Goal: Information Seeking & Learning: Learn about a topic

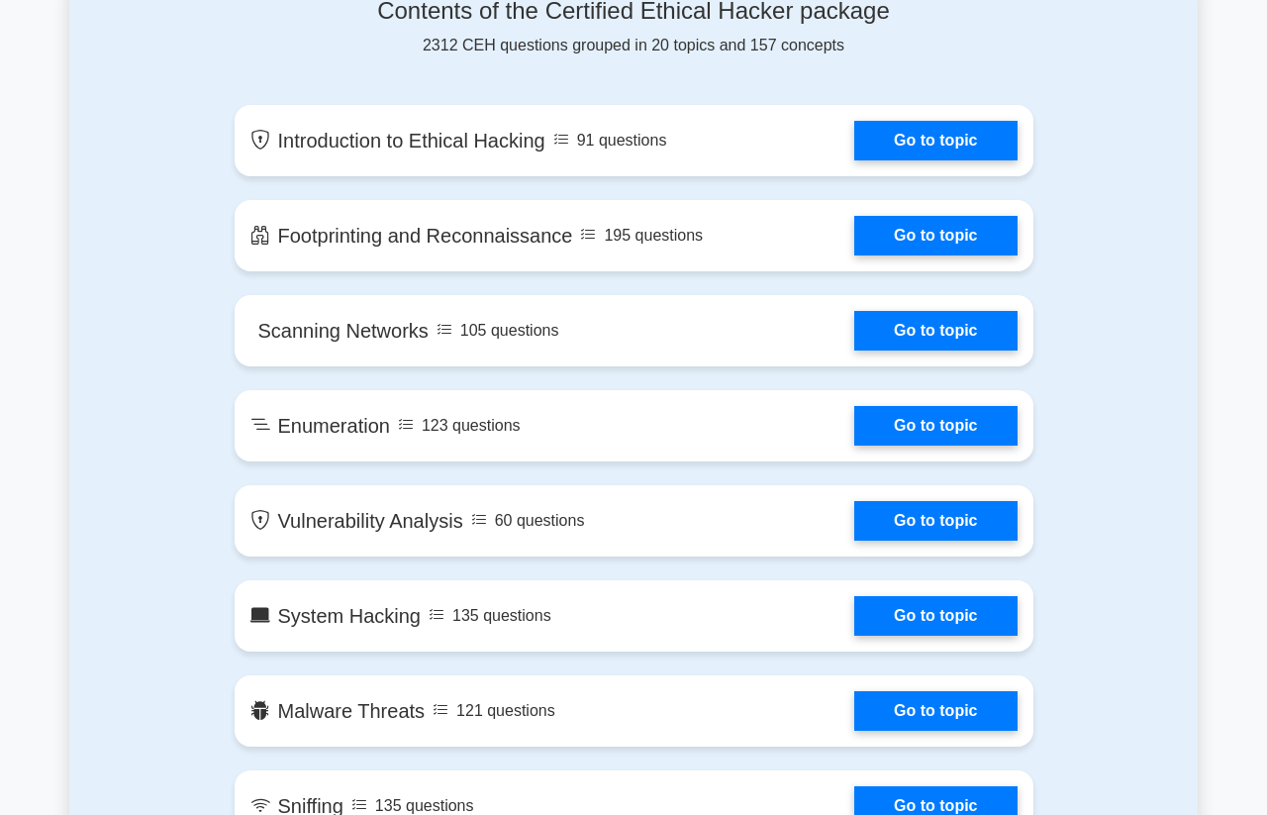
scroll to position [1010, 0]
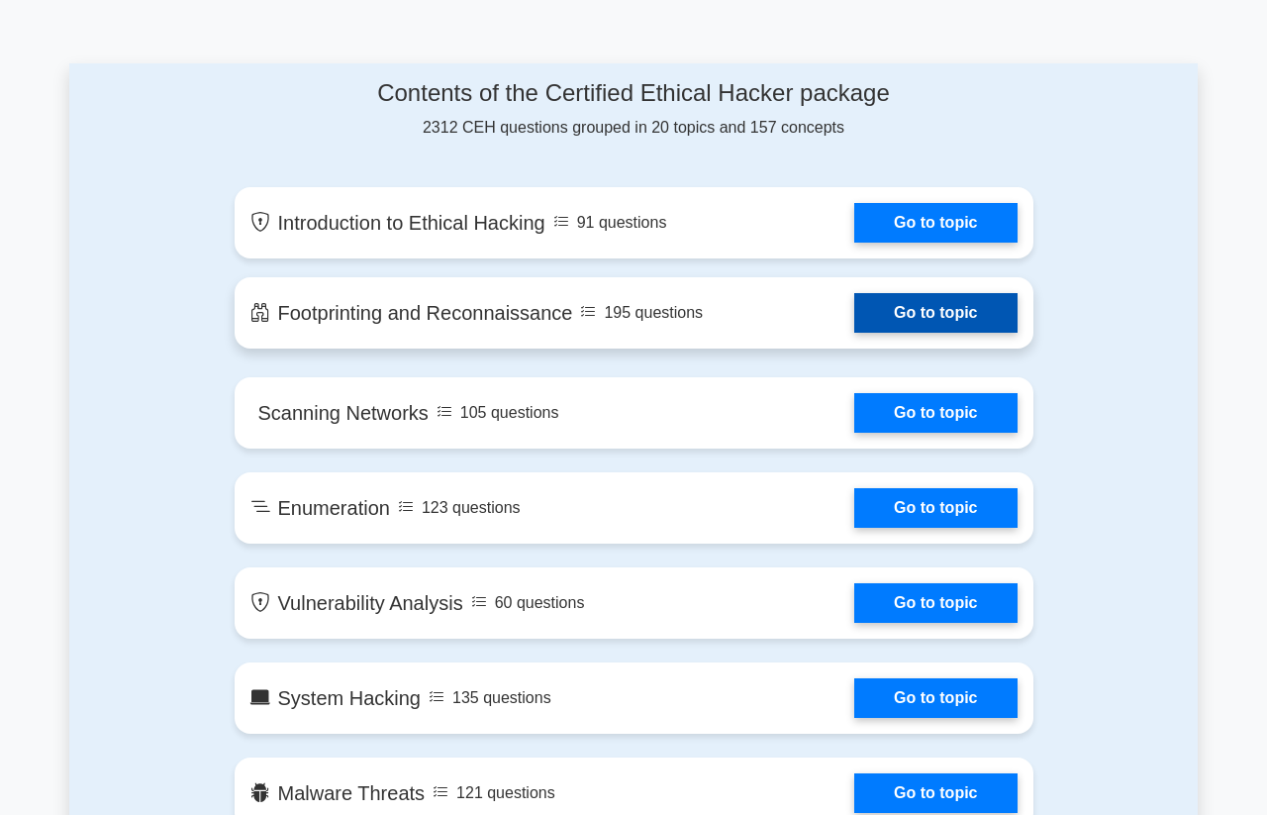
click at [932, 332] on link "Go to topic" at bounding box center [935, 313] width 162 height 40
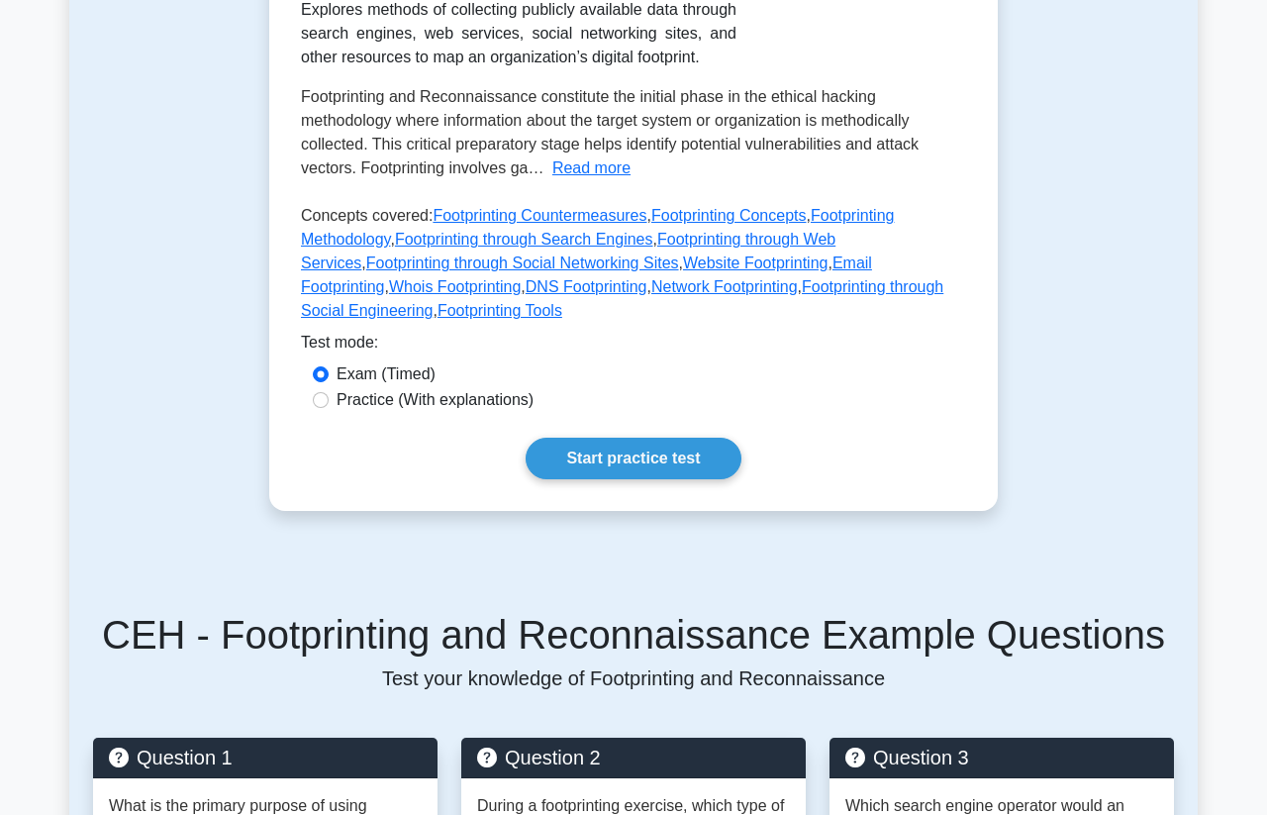
scroll to position [451, 0]
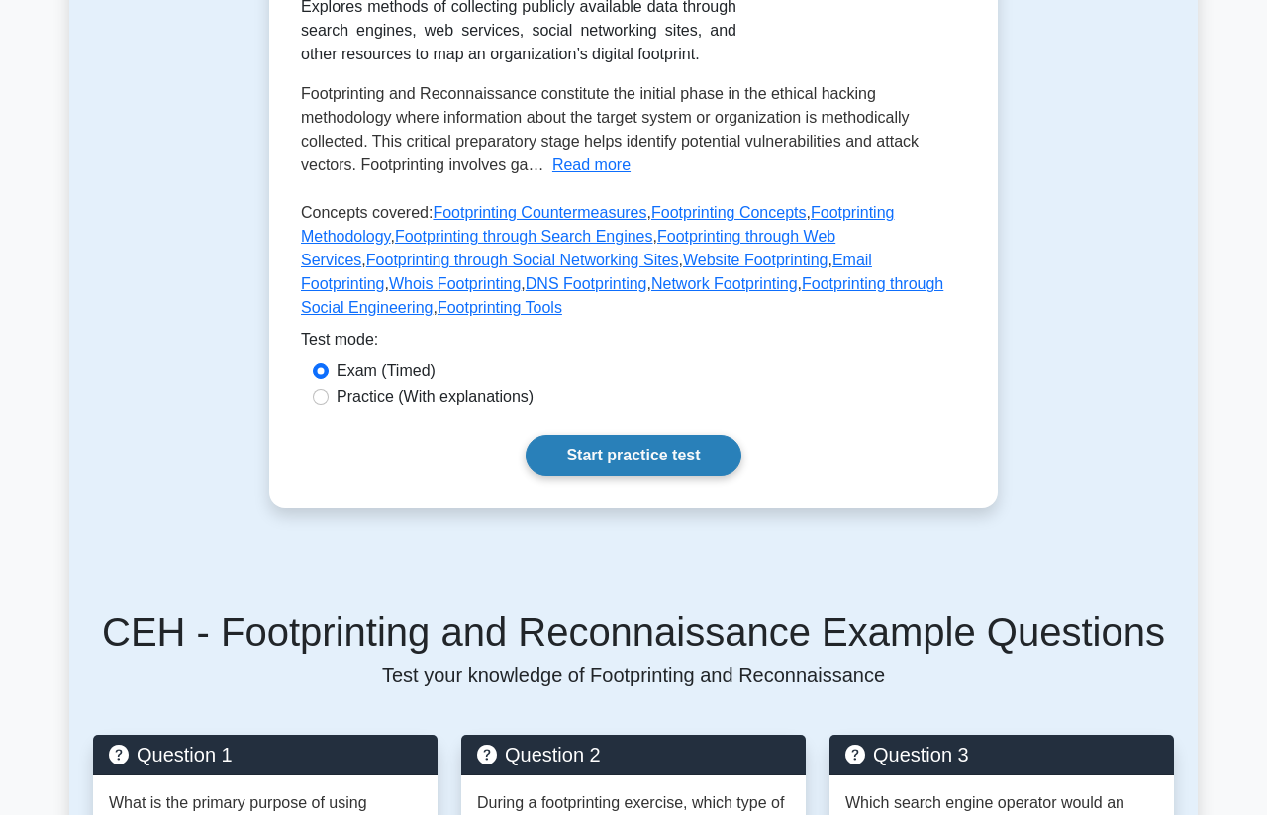
click at [582, 476] on link "Start practice test" at bounding box center [633, 456] width 215 height 42
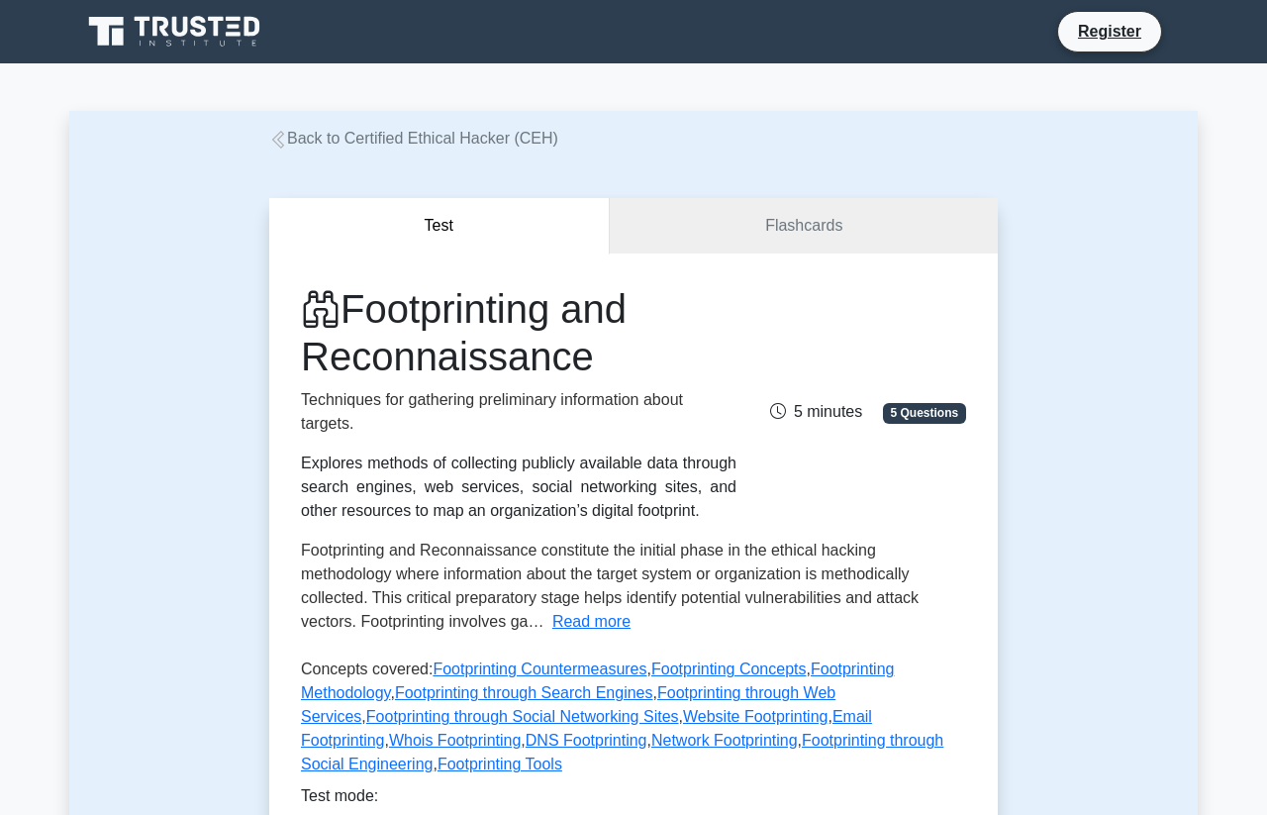
scroll to position [451, 0]
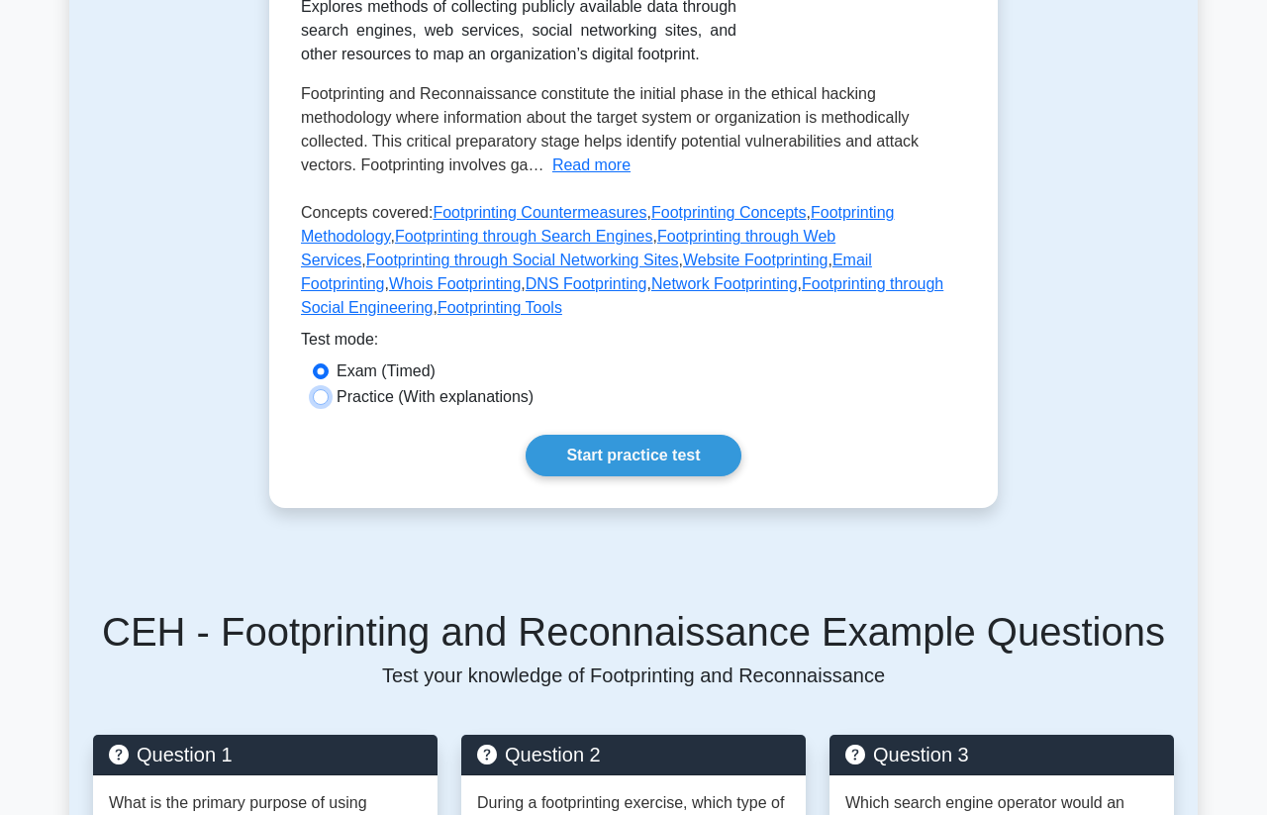
click at [327, 405] on input "Practice (With explanations)" at bounding box center [321, 397] width 16 height 16
radio input "true"
click at [614, 476] on link "Start practice test" at bounding box center [633, 456] width 215 height 42
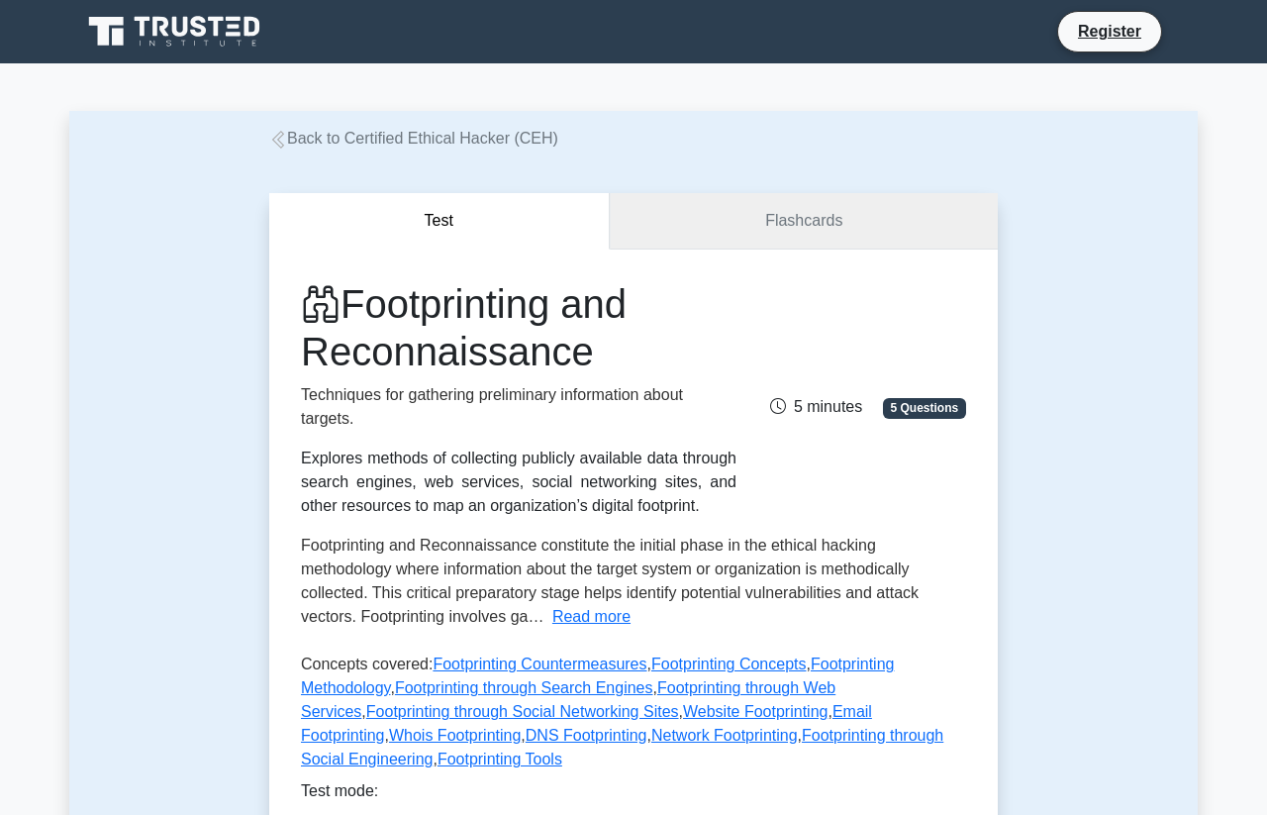
click at [763, 234] on link "Flashcards" at bounding box center [804, 221] width 388 height 56
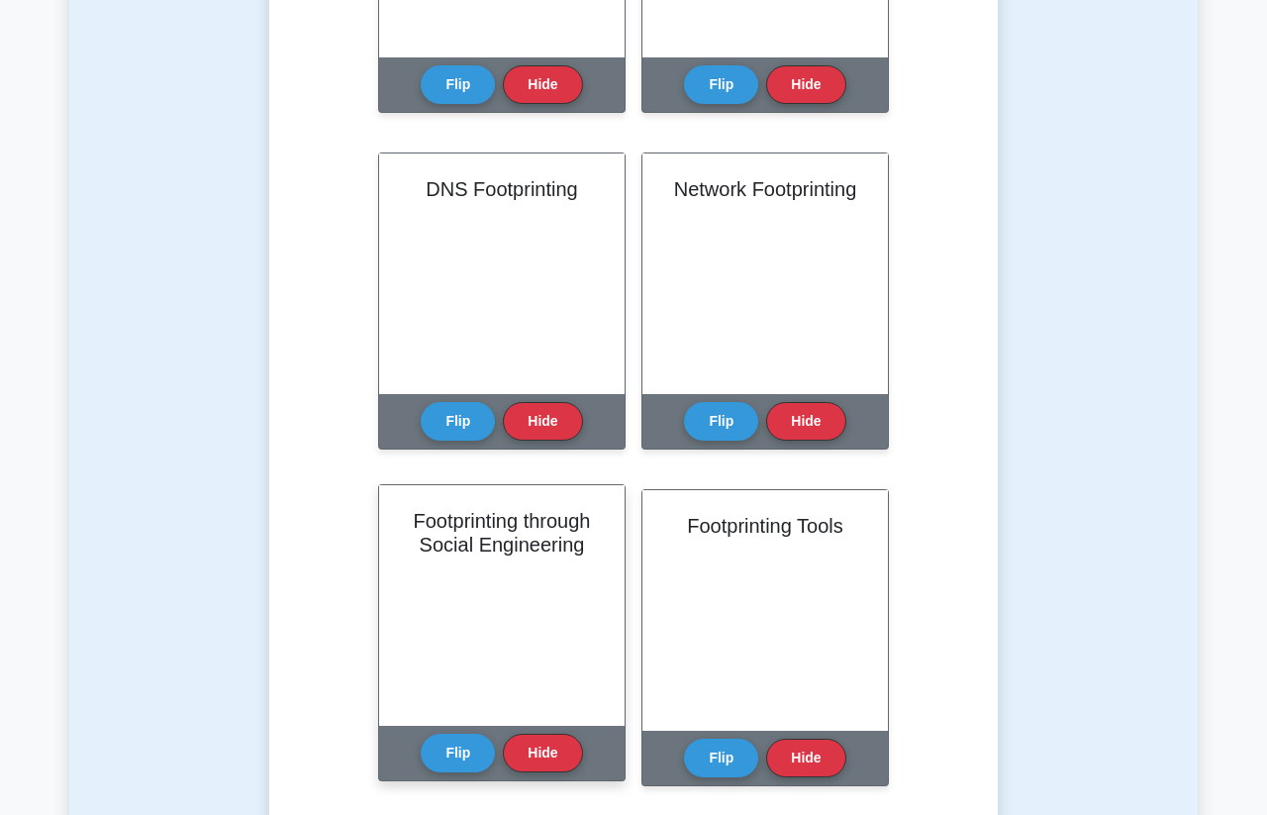
scroll to position [226, 0]
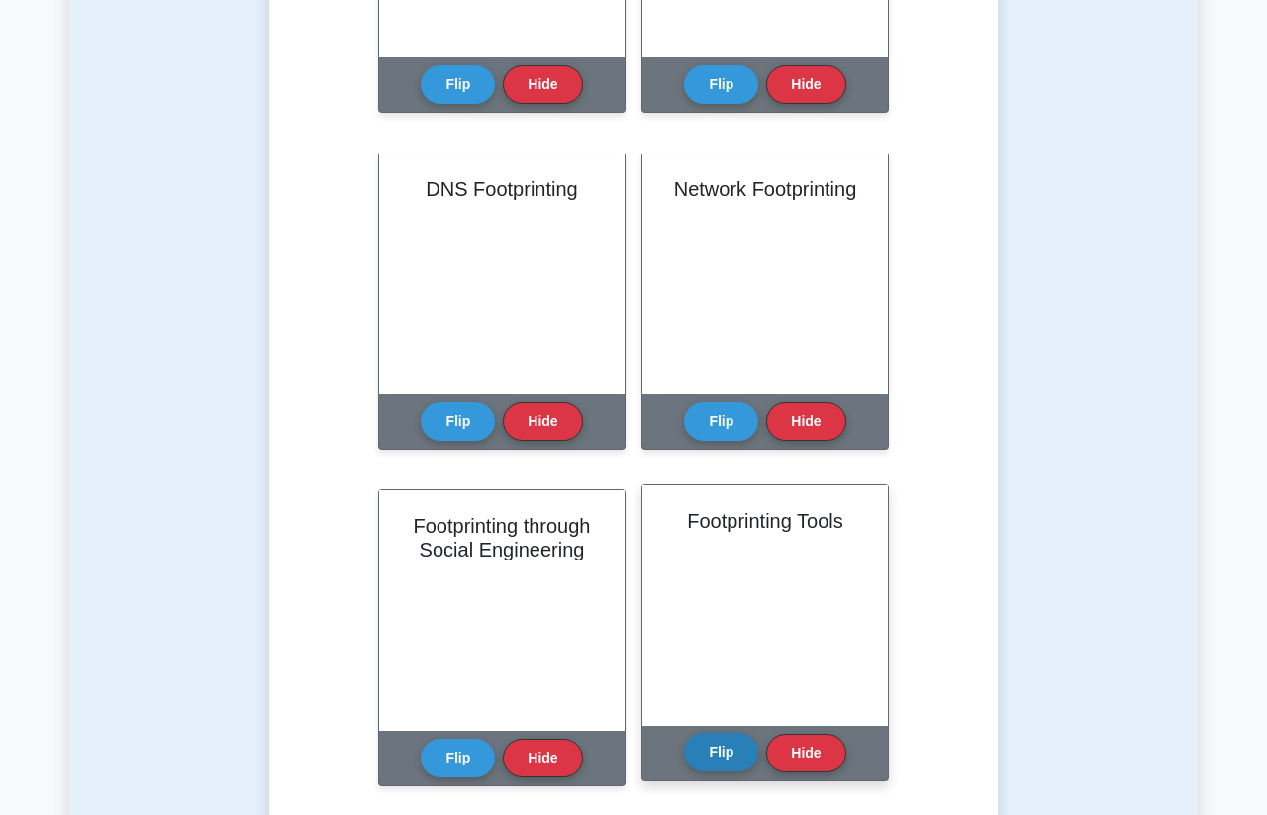
click at [698, 766] on button "Flip" at bounding box center [721, 751] width 74 height 39
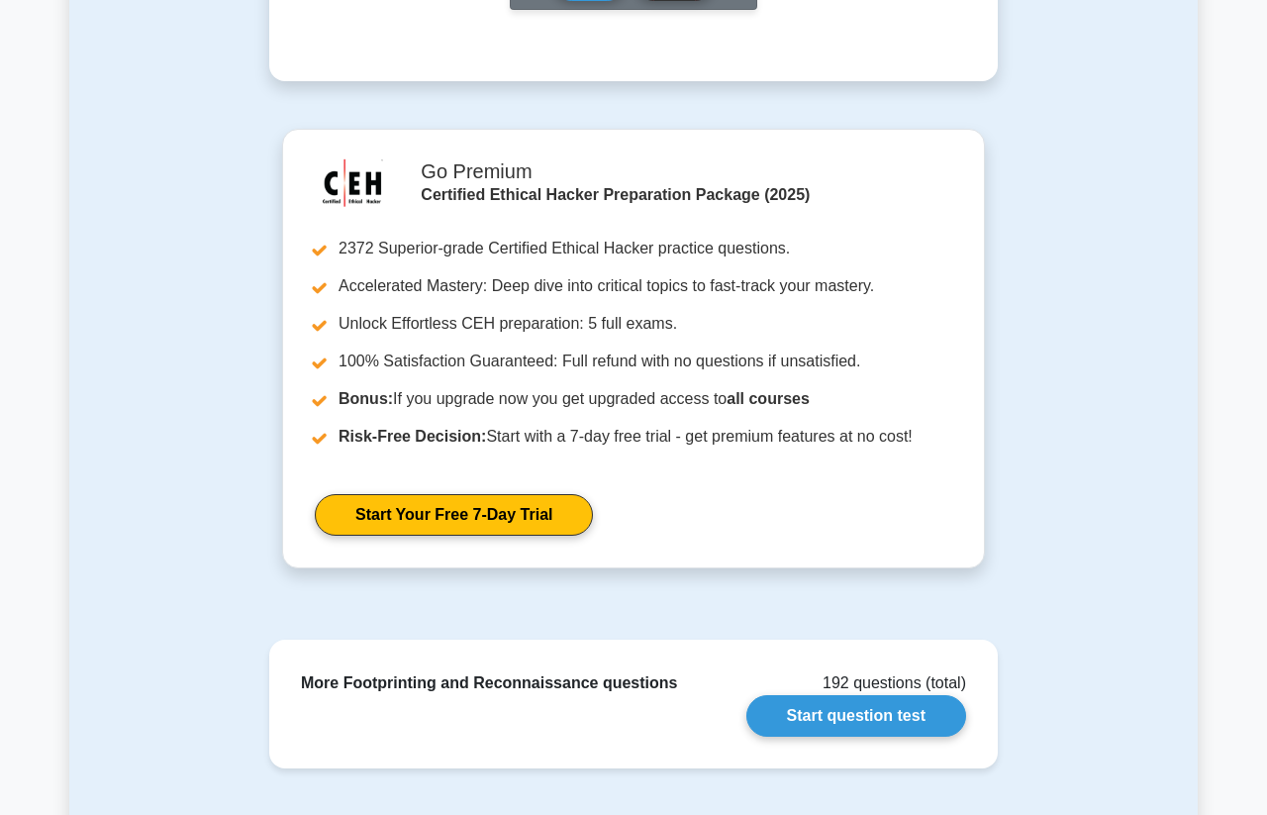
scroll to position [2359, 0]
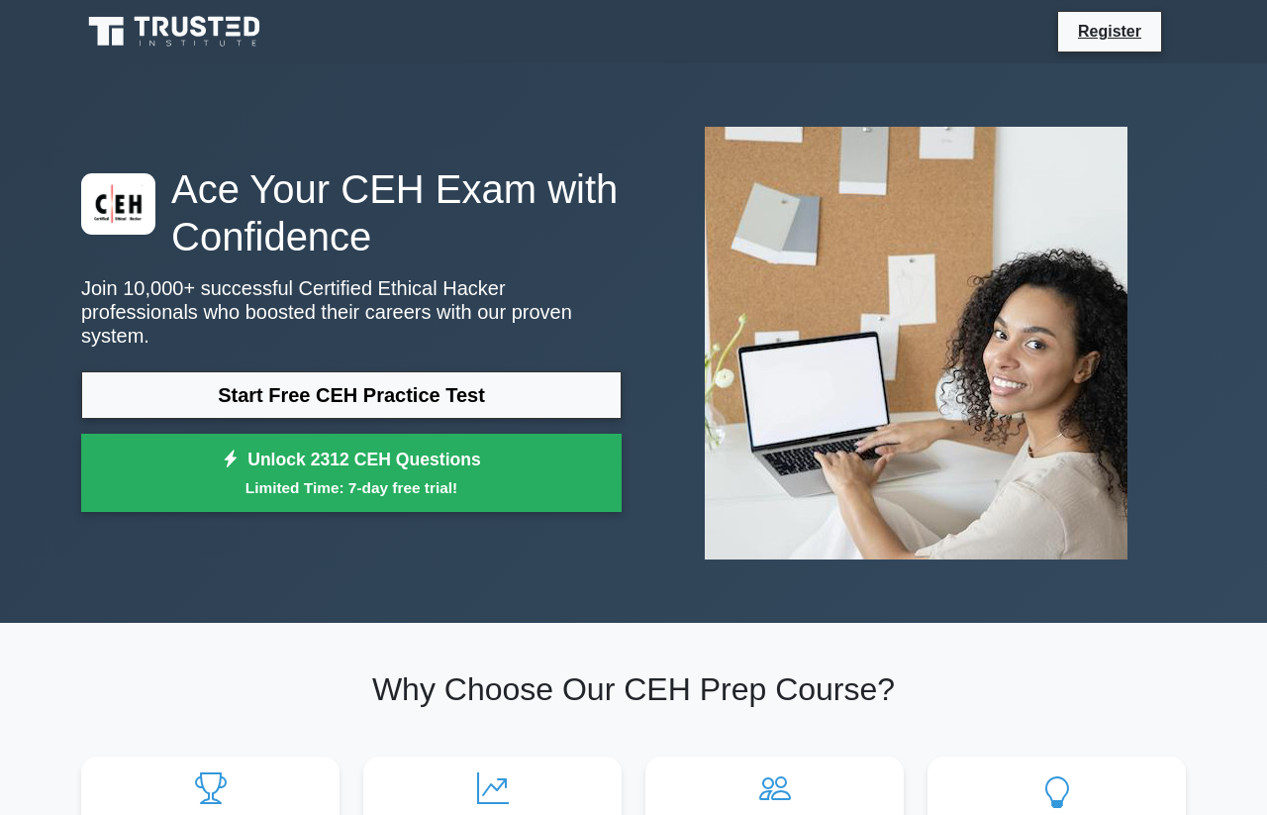
scroll to position [1011, 0]
